Goal: Task Accomplishment & Management: Use online tool/utility

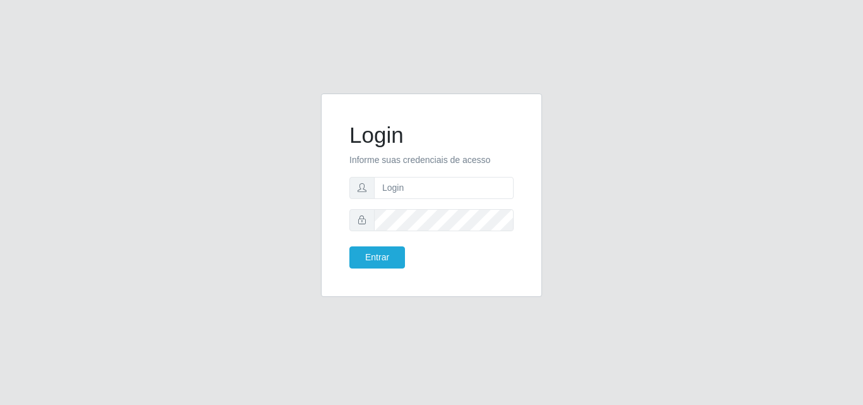
type input "vitoria@saullus"
click at [423, 235] on form "Login Informe suas credenciais de acesso vitoria@saullus Entrar" at bounding box center [432, 195] width 164 height 147
click at [350, 247] on button "Entrar" at bounding box center [378, 258] width 56 height 22
click at [391, 253] on button "Entrar" at bounding box center [378, 258] width 56 height 22
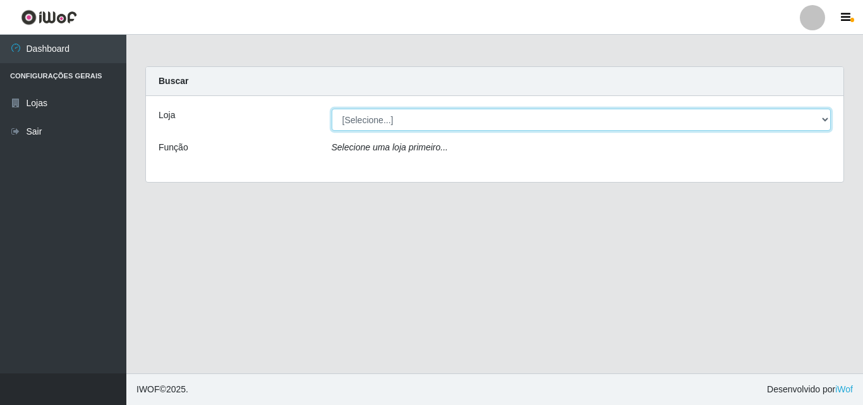
click at [439, 118] on select "[Selecione...] Saullus Supermercados" at bounding box center [582, 120] width 500 height 22
select select "423"
click at [332, 109] on select "[Selecione...] Saullus Supermercados" at bounding box center [582, 120] width 500 height 22
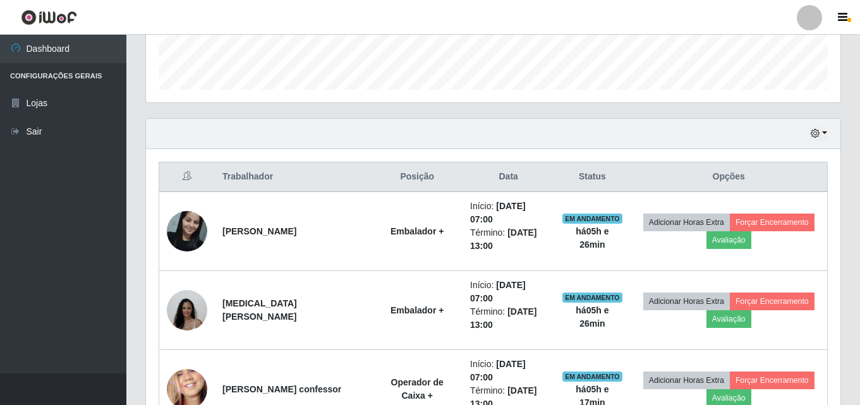
scroll to position [569, 0]
